Goal: Transaction & Acquisition: Purchase product/service

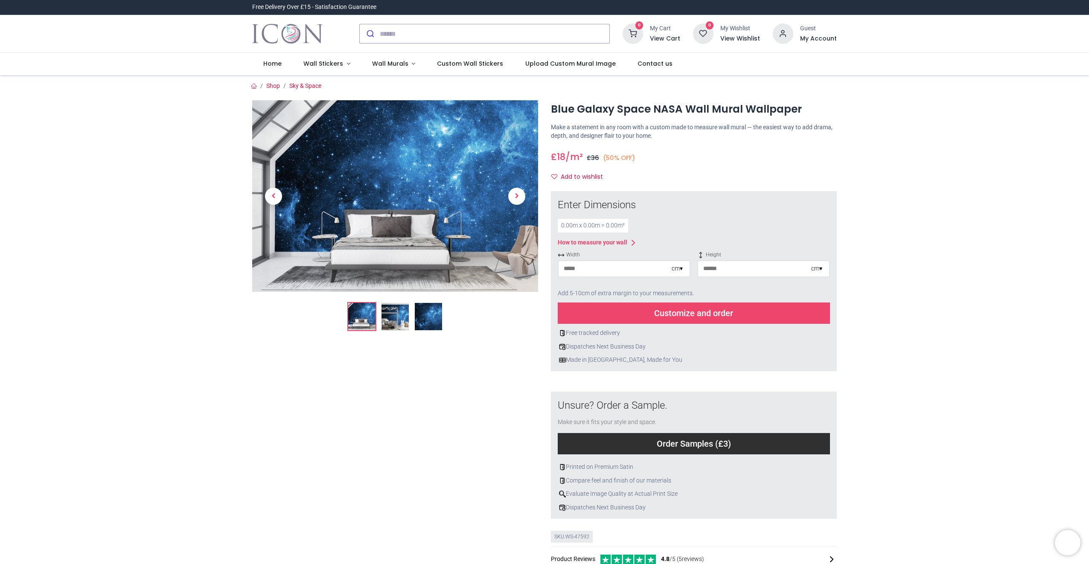
click at [422, 320] on img at bounding box center [428, 316] width 27 height 27
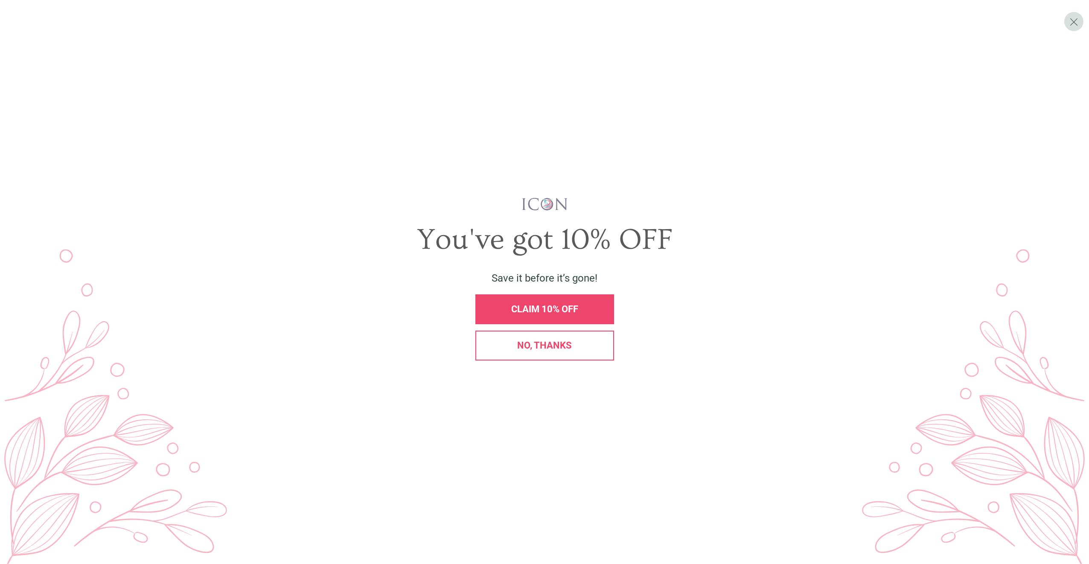
click at [557, 312] on span "CLAIM 10% OFF" at bounding box center [544, 309] width 67 height 11
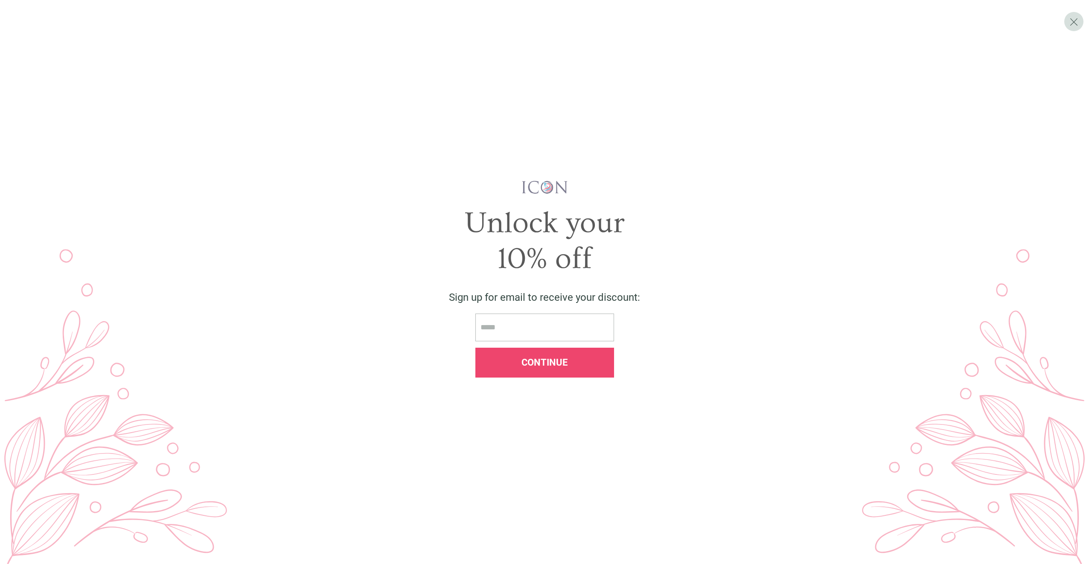
click at [640, 155] on div "Unlock your 10% off Sign up for email to receive your discount: Continue" at bounding box center [544, 282] width 1063 height 538
click at [312, 299] on div "Sign up for email to receive your discount:" at bounding box center [544, 297] width 1050 height 15
click at [670, 119] on div "Unlock your 10% off Sign up for email to receive your discount: Continue" at bounding box center [544, 282] width 1063 height 538
click at [451, 220] on div "Unlock your" at bounding box center [544, 223] width 1050 height 36
click at [564, 364] on span "Continue" at bounding box center [544, 362] width 46 height 11
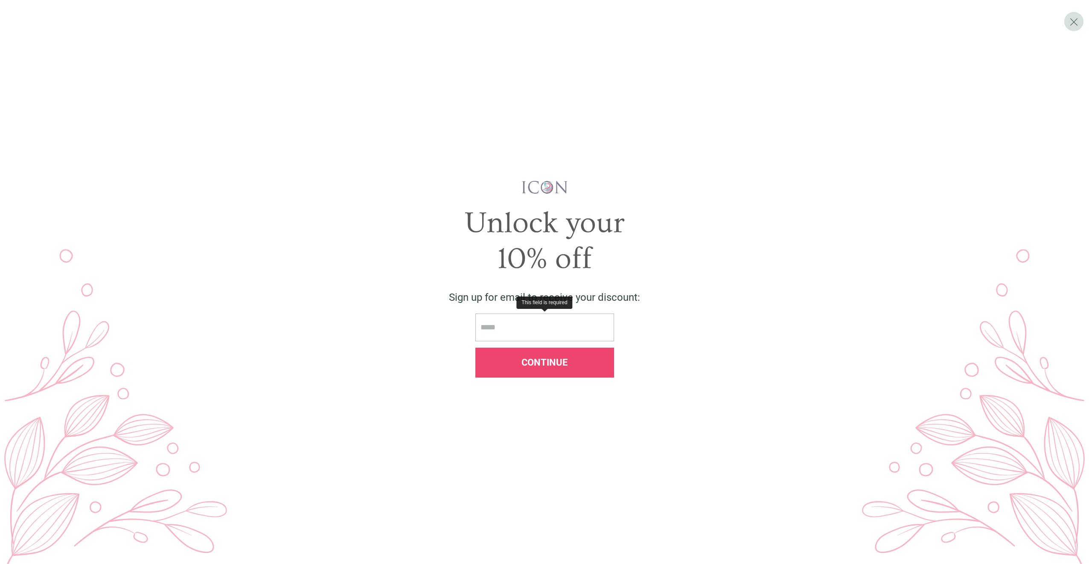
click at [369, 288] on div "Sign up for email to receive your discount:" at bounding box center [544, 298] width 1055 height 20
